Goal: Navigation & Orientation: Find specific page/section

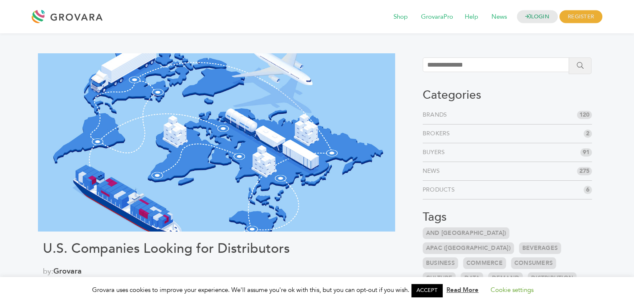
click at [441, 115] on link "Brands" at bounding box center [437, 115] width 28 height 8
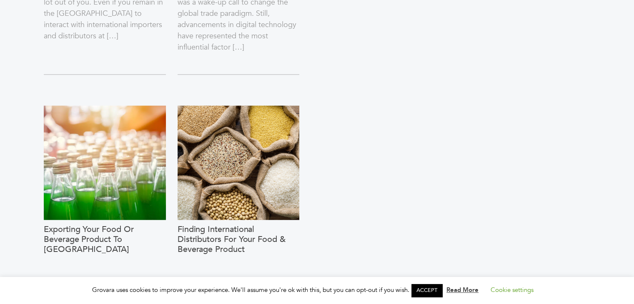
scroll to position [1145, 0]
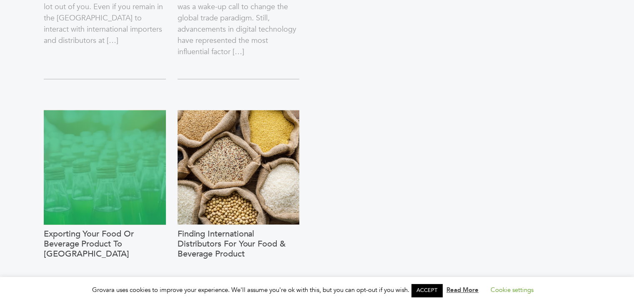
click at [98, 194] on div at bounding box center [105, 167] width 122 height 115
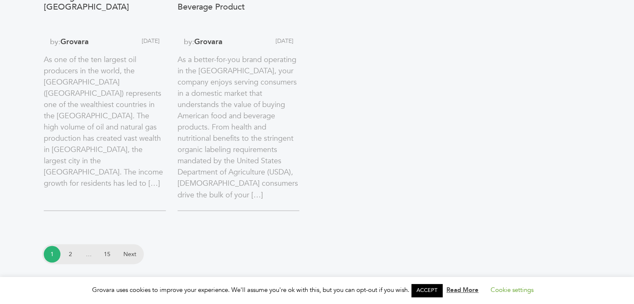
scroll to position [1457, 0]
click at [67, 246] on link "2" at bounding box center [70, 254] width 17 height 17
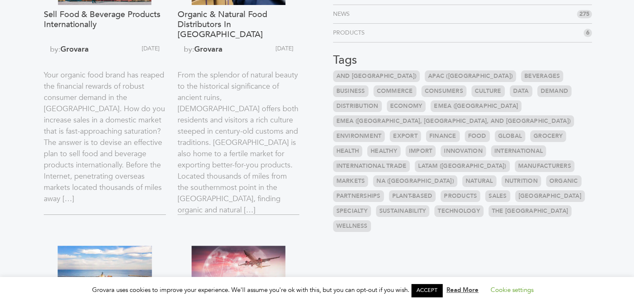
scroll to position [163, 0]
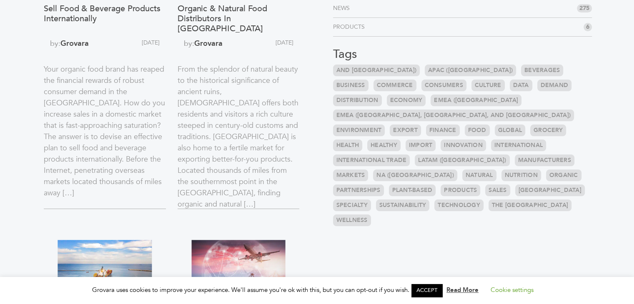
click at [348, 29] on link "Products" at bounding box center [350, 27] width 35 height 8
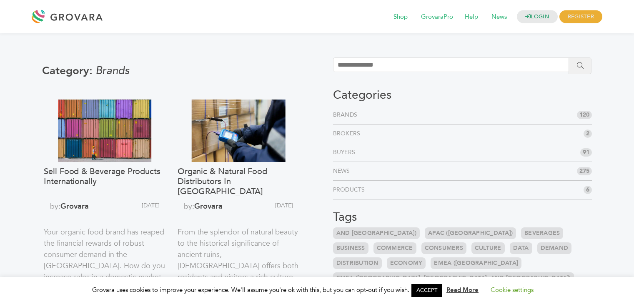
scroll to position [163, 0]
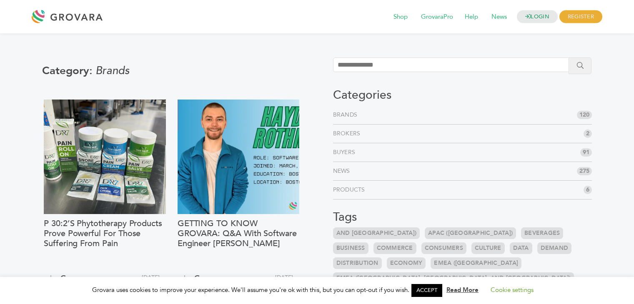
scroll to position [1392, 0]
